Goal: Transaction & Acquisition: Purchase product/service

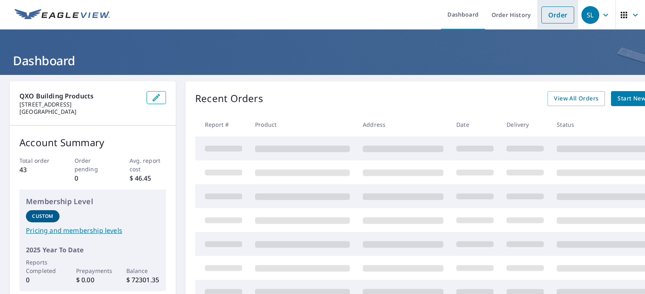
click at [549, 17] on link "Order" at bounding box center [558, 14] width 33 height 17
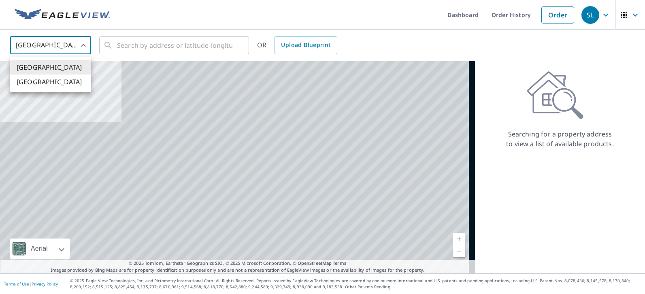
click at [85, 43] on body "SL SL Dashboard Order History Order SL [GEOGRAPHIC_DATA] US ​ ​ OR Upload Bluep…" at bounding box center [322, 147] width 645 height 294
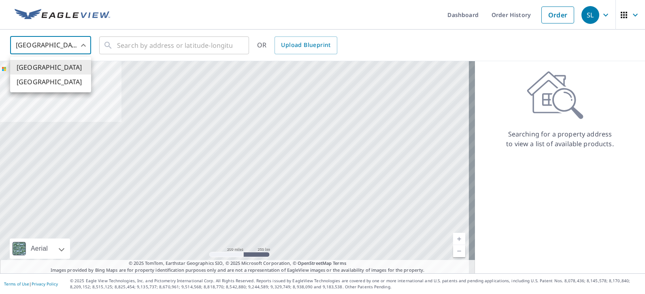
click at [139, 48] on div at bounding box center [322, 147] width 645 height 294
click at [148, 50] on input "text" at bounding box center [174, 45] width 115 height 23
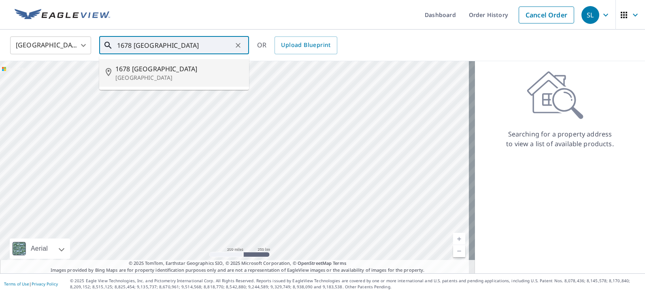
click at [166, 70] on span "1678 [GEOGRAPHIC_DATA]" at bounding box center [178, 69] width 127 height 10
type input "[STREET_ADDRESS]"
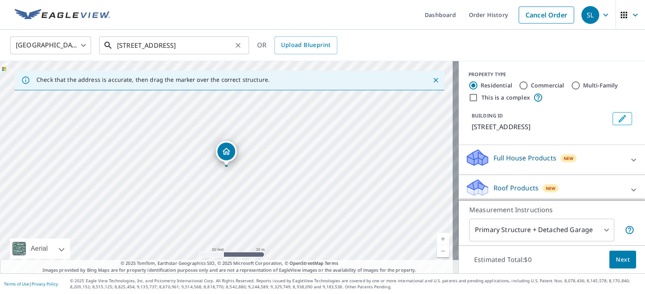
click at [168, 48] on input "[STREET_ADDRESS]" at bounding box center [174, 45] width 115 height 23
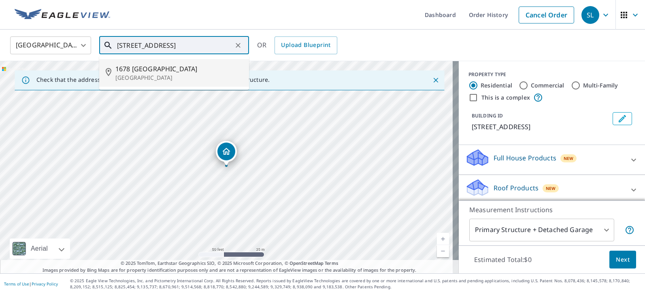
click at [164, 74] on p "[GEOGRAPHIC_DATA]" at bounding box center [178, 78] width 127 height 8
